Goal: Task Accomplishment & Management: Manage account settings

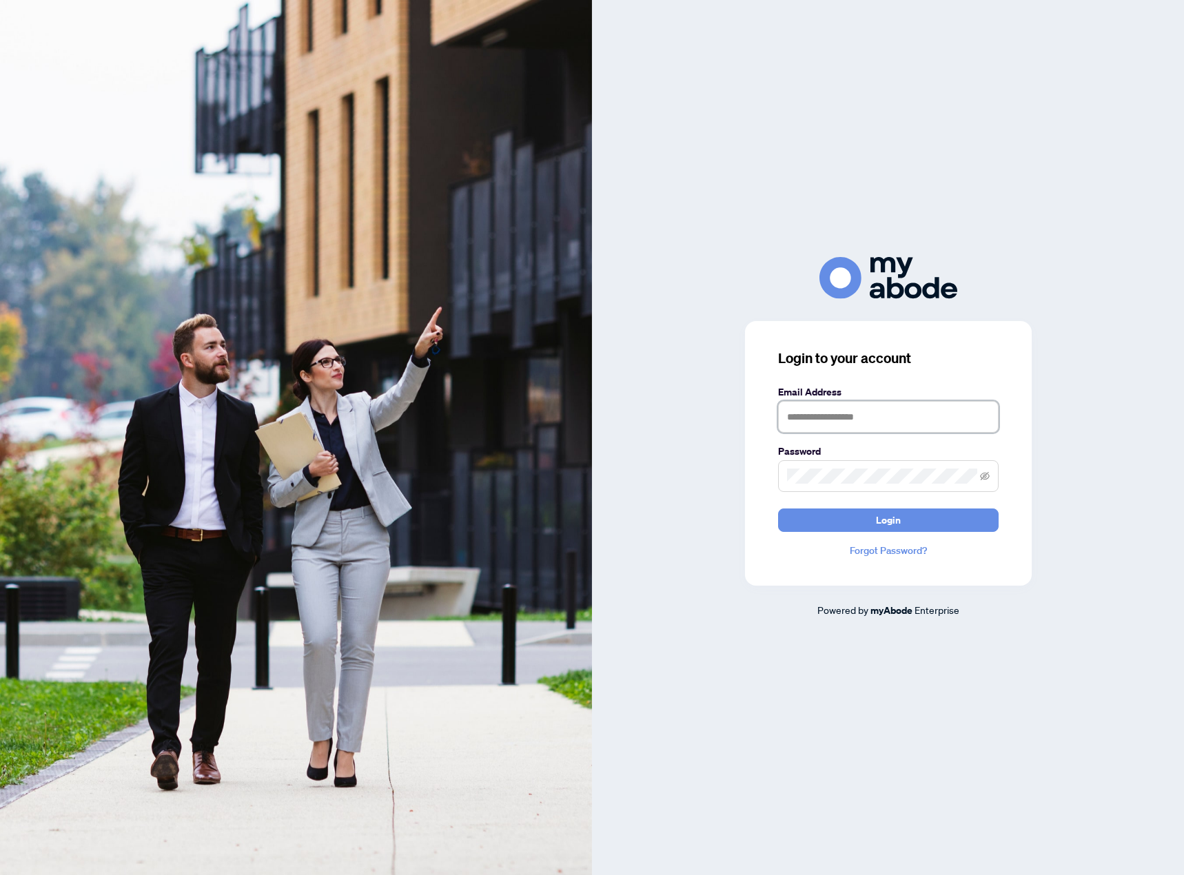
click at [844, 418] on input "text" at bounding box center [888, 417] width 221 height 32
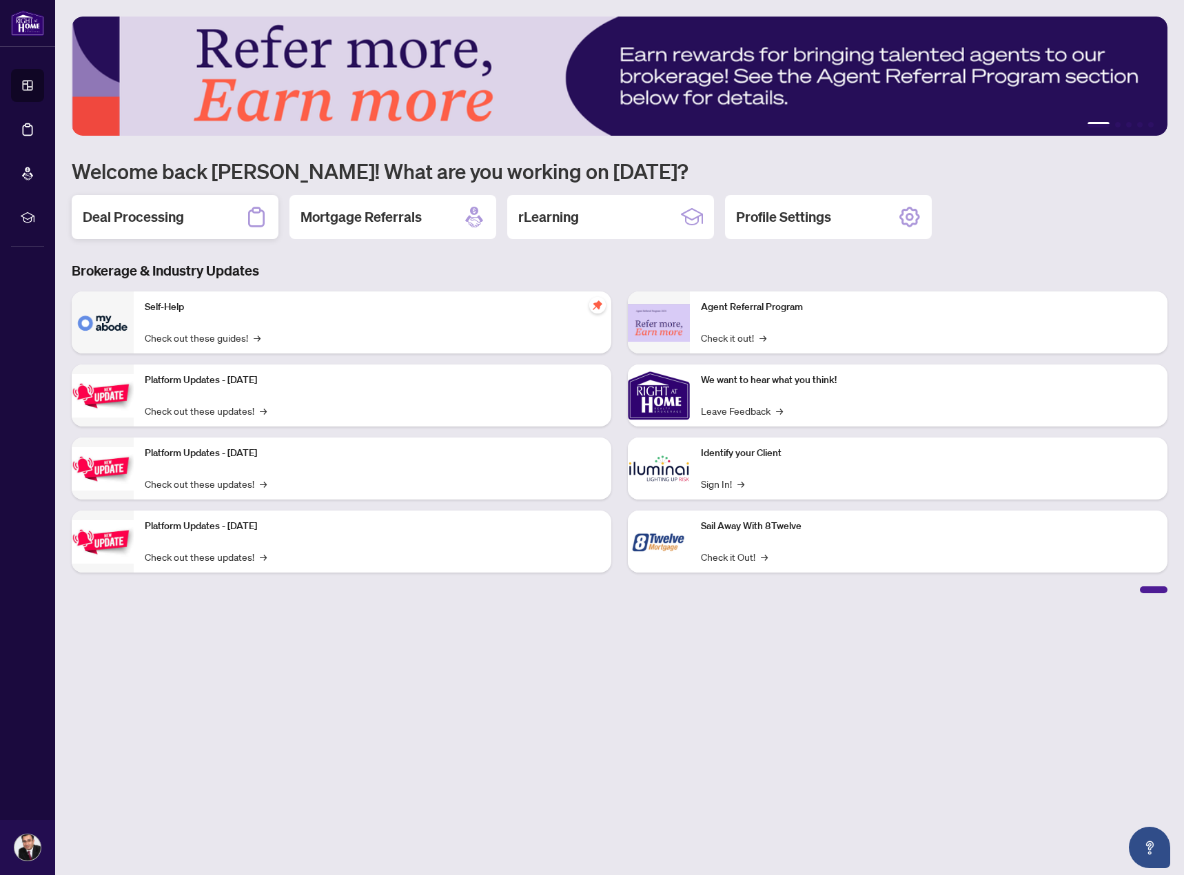
click at [138, 223] on h2 "Deal Processing" at bounding box center [133, 216] width 101 height 19
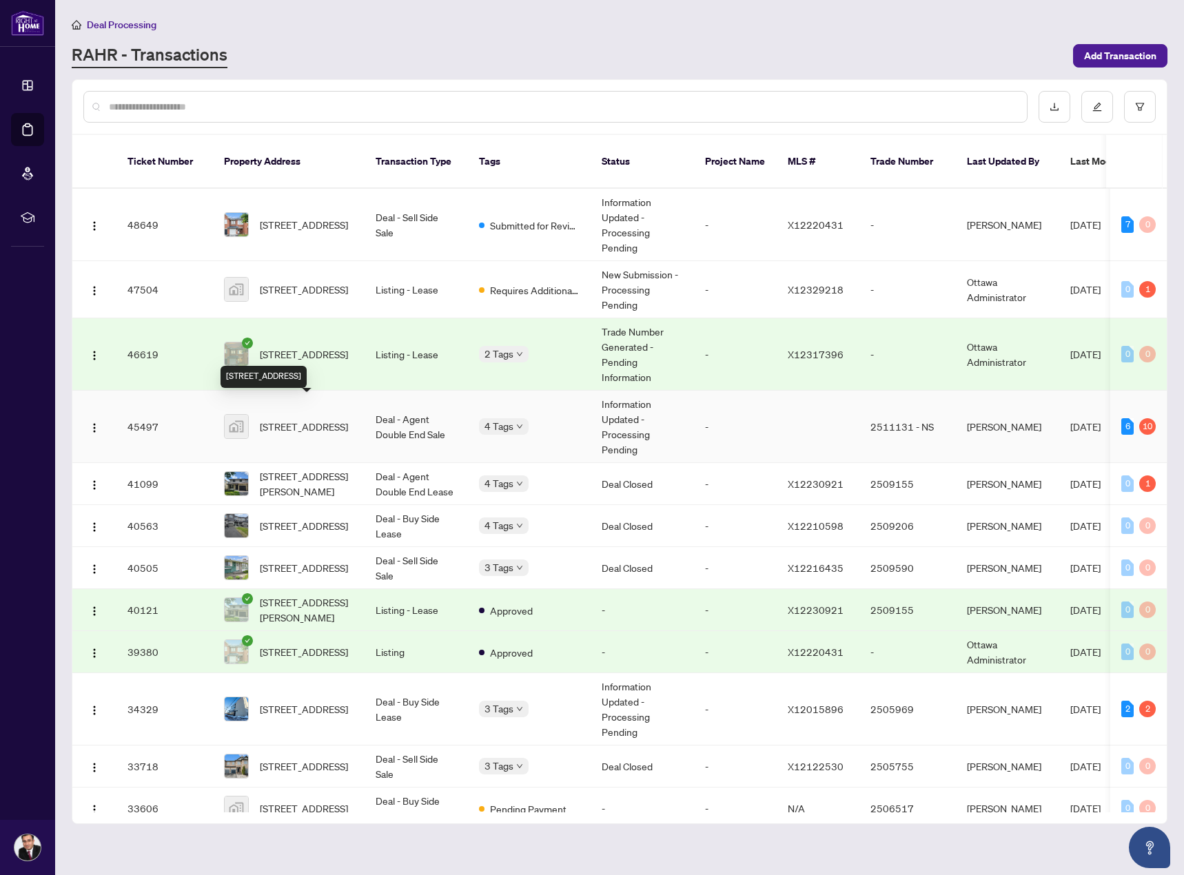
click at [318, 419] on span "[STREET_ADDRESS]" at bounding box center [304, 426] width 88 height 15
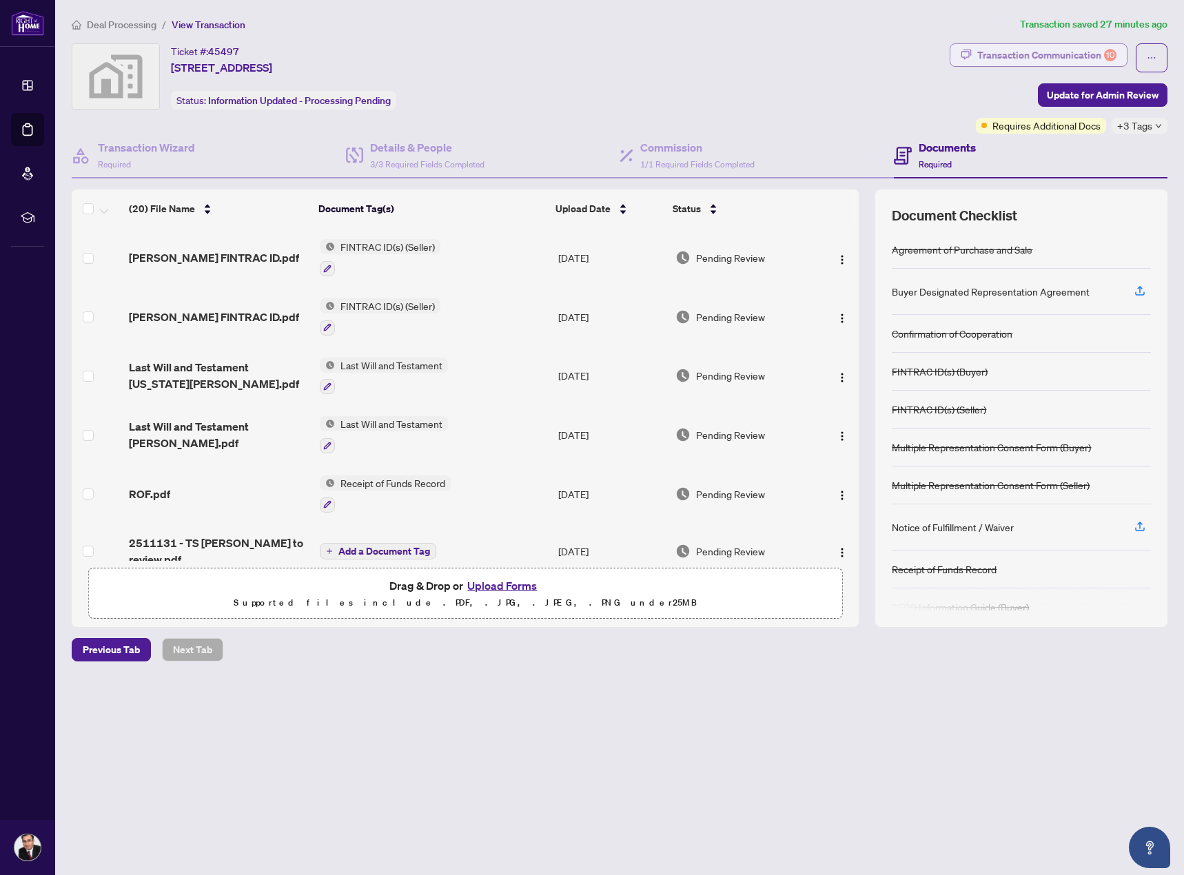
click at [1051, 54] on div "Transaction Communication 10" at bounding box center [1046, 55] width 139 height 22
